Goal: Entertainment & Leisure: Browse casually

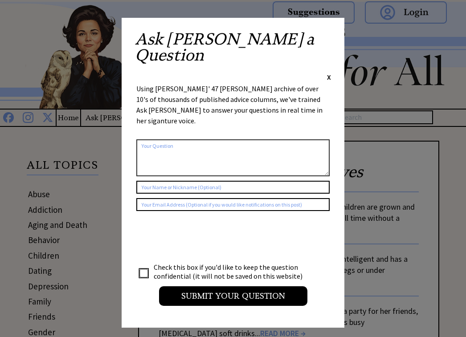
click at [329, 73] on span "X" at bounding box center [329, 77] width 4 height 9
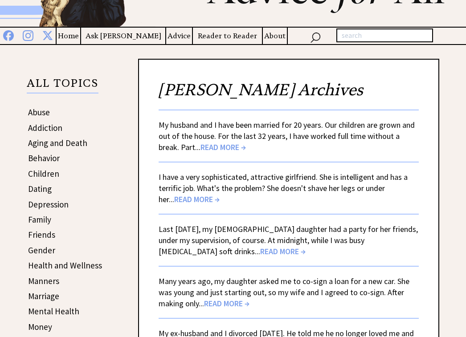
scroll to position [89, 0]
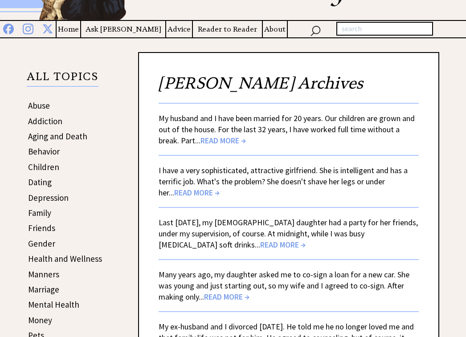
click at [202, 145] on span "READ MORE →" at bounding box center [222, 140] width 45 height 10
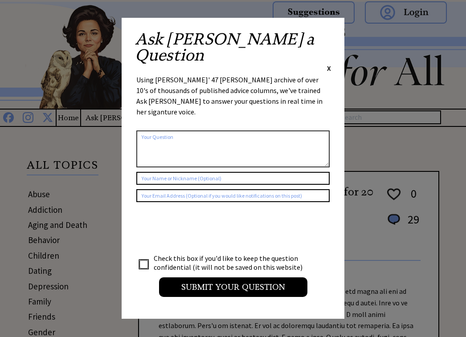
click at [329, 64] on span "X" at bounding box center [329, 68] width 4 height 9
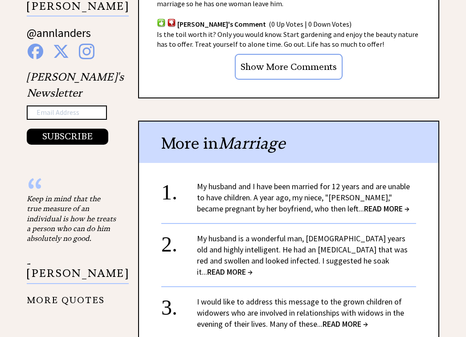
scroll to position [907, 0]
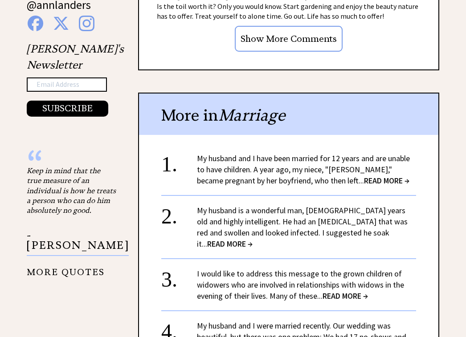
click at [364, 175] on span "READ MORE →" at bounding box center [386, 180] width 45 height 10
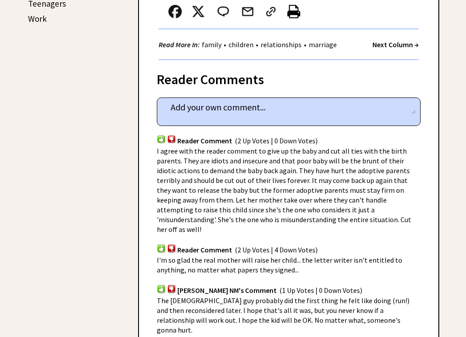
scroll to position [514, 0]
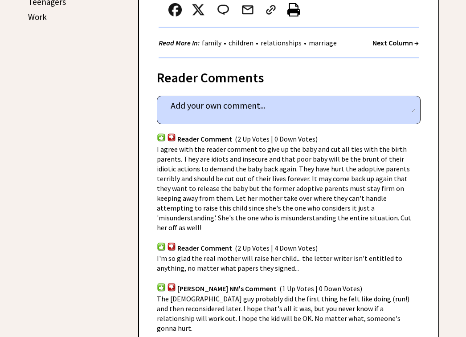
click at [292, 38] on link "relationships" at bounding box center [280, 42] width 45 height 9
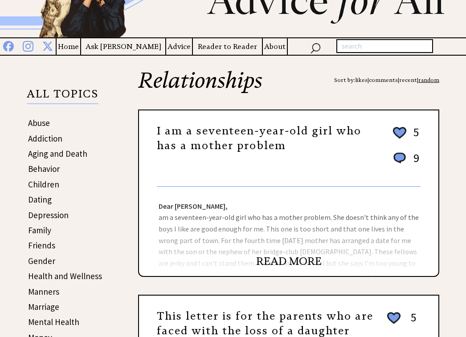
scroll to position [89, 0]
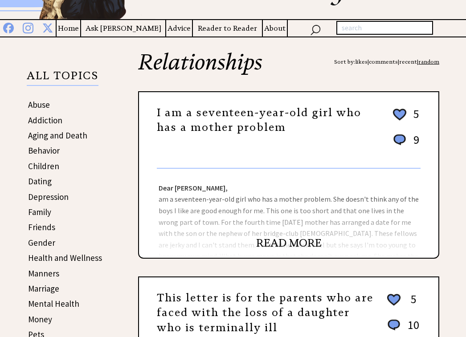
click at [268, 243] on link "READ MORE" at bounding box center [288, 242] width 65 height 13
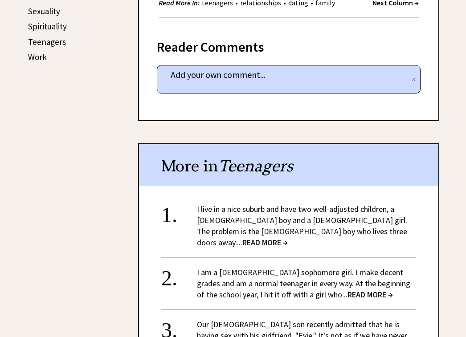
scroll to position [475, 0]
click at [288, 237] on span "READ MORE →" at bounding box center [264, 242] width 45 height 10
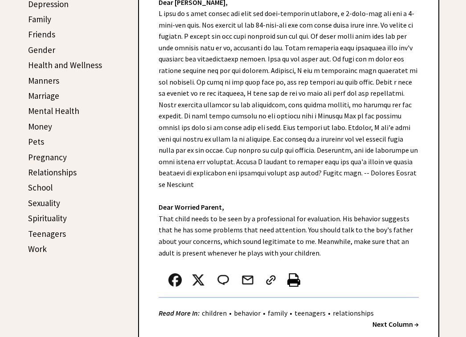
scroll to position [272, 0]
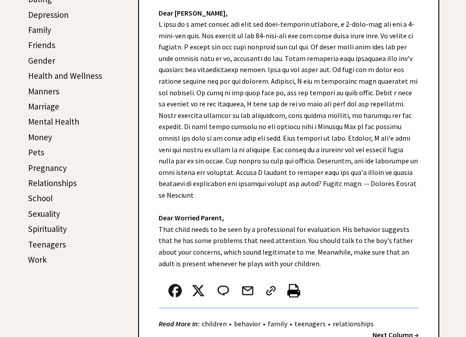
click at [377, 330] on strong "Next Column →" at bounding box center [395, 334] width 46 height 9
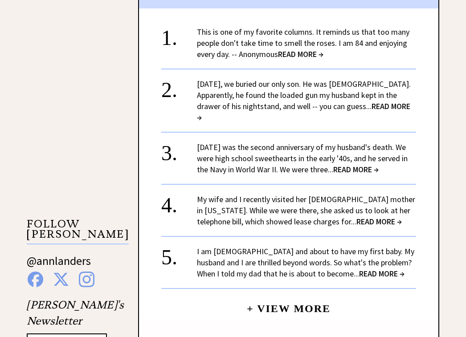
scroll to position [658, 0]
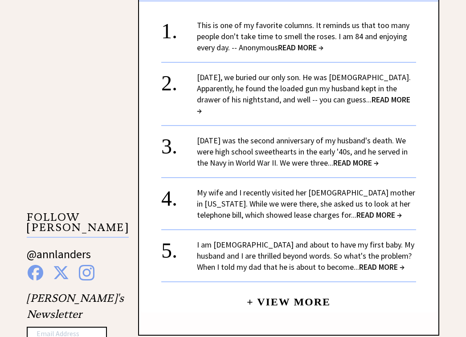
click at [325, 240] on link "I am 34 years old and about to have my first baby. My husband and I are thrille…" at bounding box center [305, 256] width 217 height 32
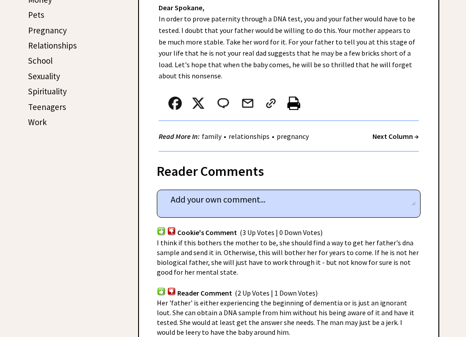
scroll to position [409, 0]
click at [402, 132] on strong "Next Column →" at bounding box center [395, 136] width 46 height 9
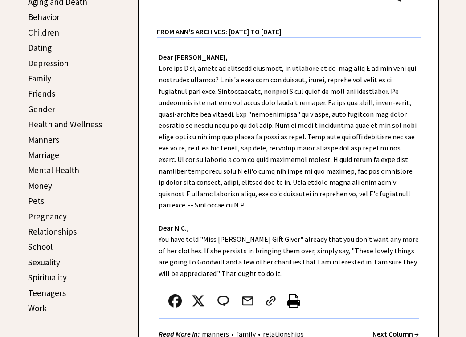
scroll to position [231, 0]
